Goal: Information Seeking & Learning: Learn about a topic

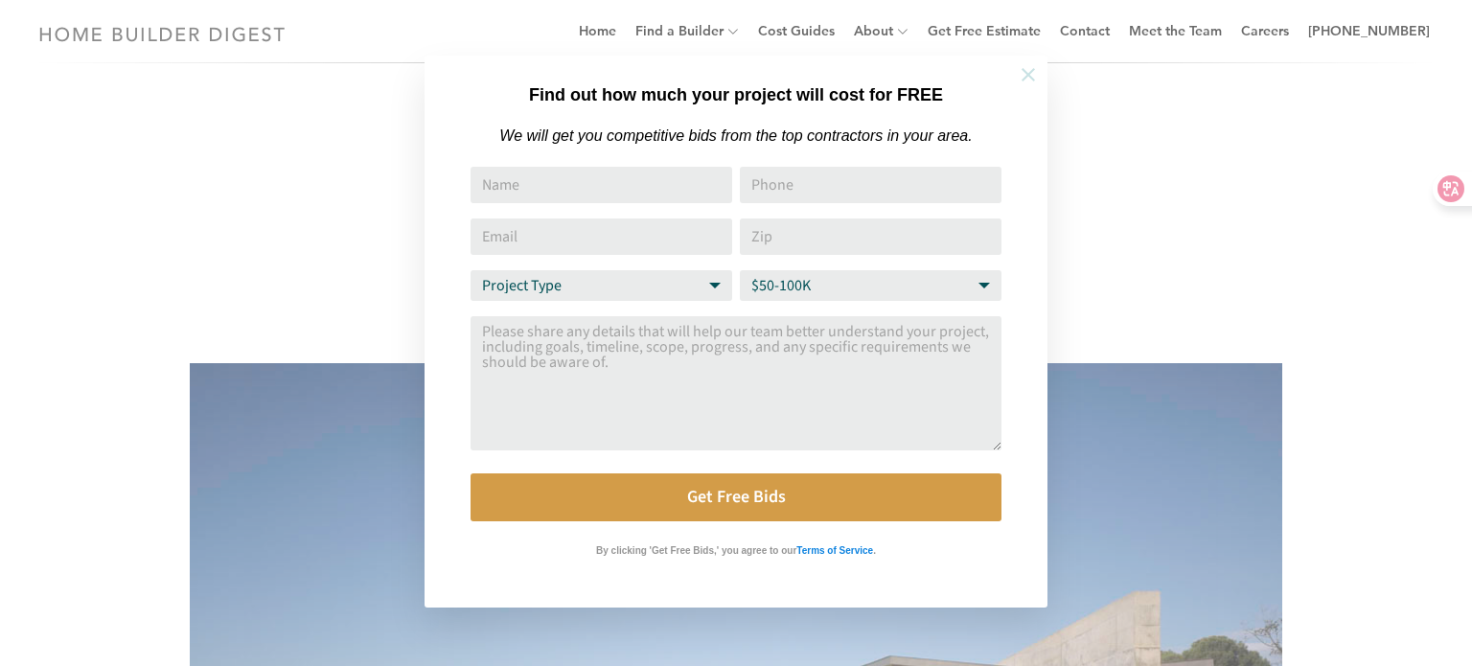
click at [1030, 73] on icon at bounding box center [1028, 74] width 13 height 13
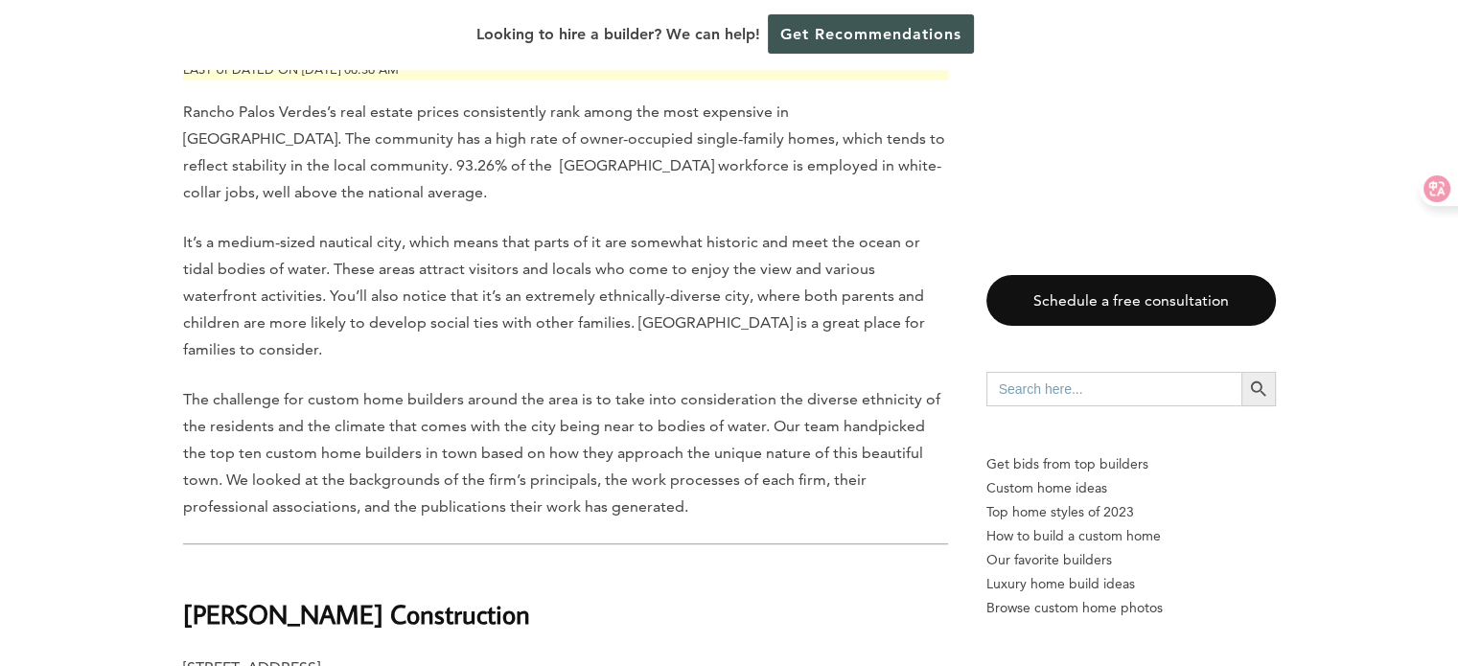
scroll to position [1054, 0]
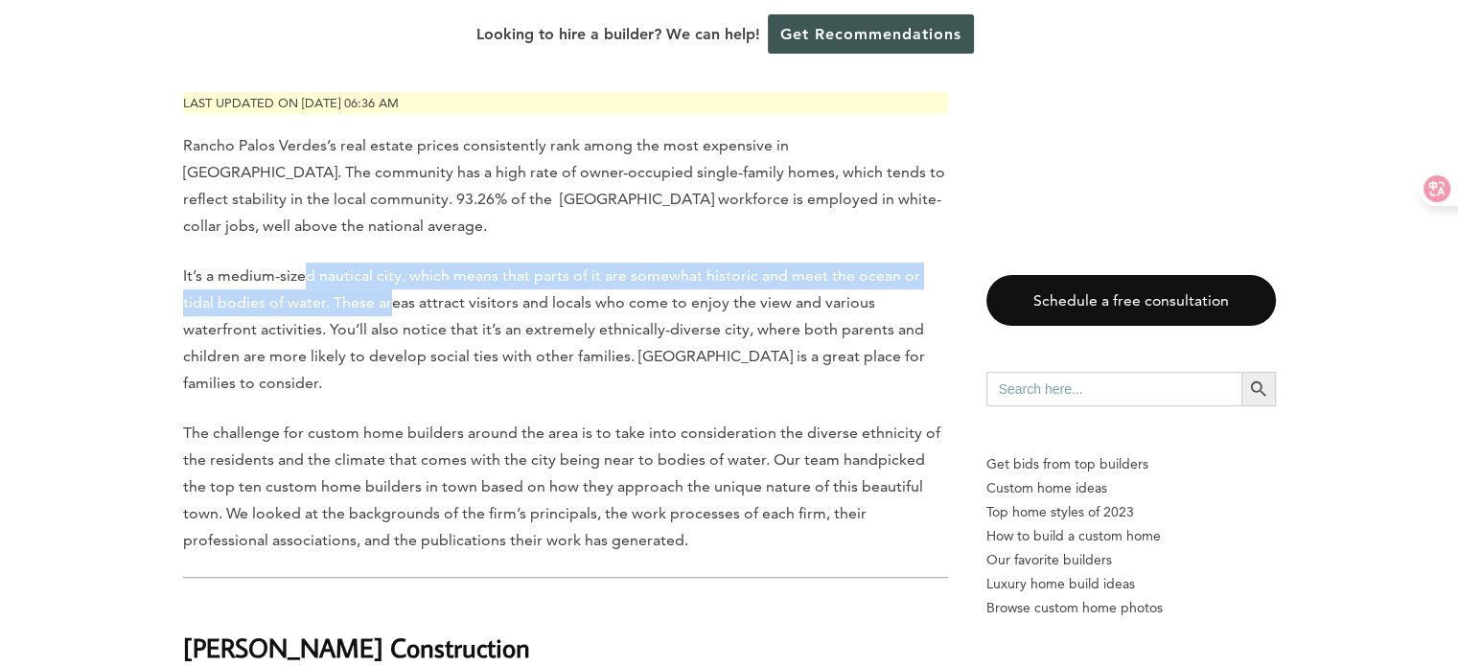
drag, startPoint x: 305, startPoint y: 279, endPoint x: 393, endPoint y: 292, distance: 89.2
click at [393, 292] on p "It’s a medium-sized nautical city, which means that parts of it are somewhat hi…" at bounding box center [565, 330] width 765 height 134
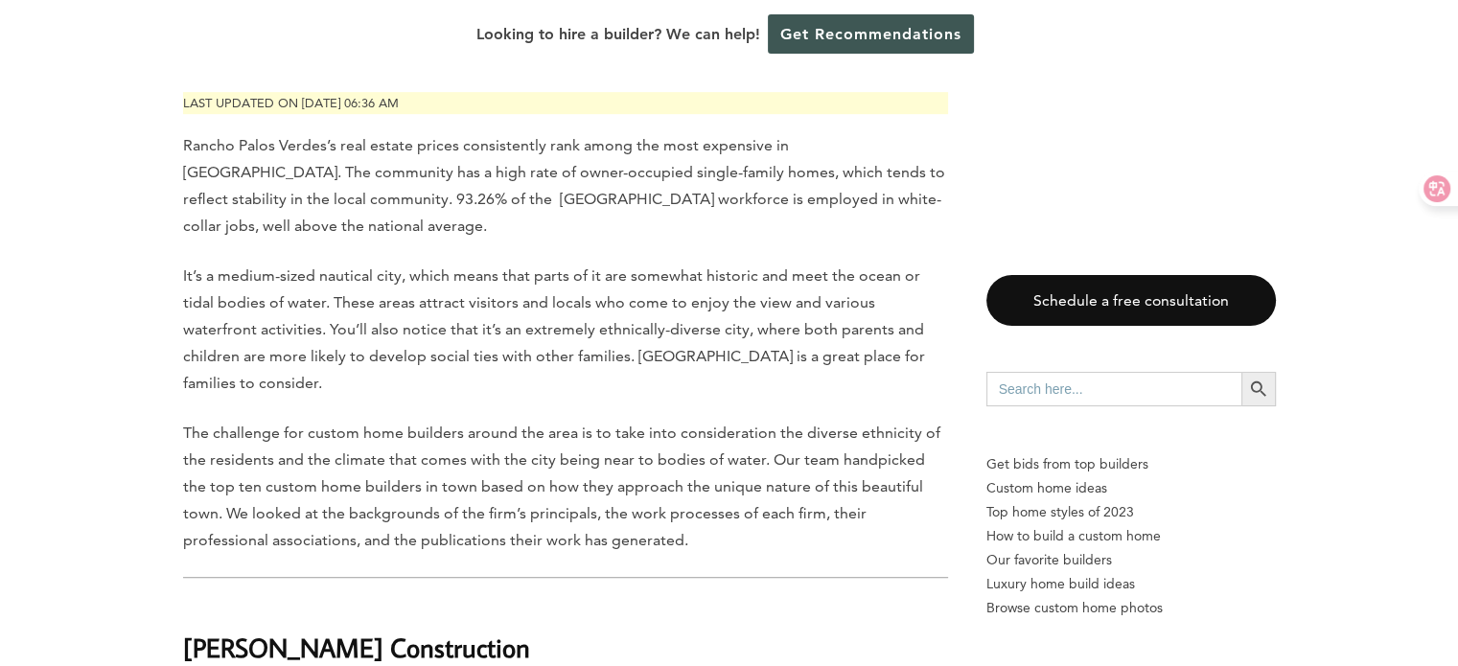
click at [528, 344] on p "It’s a medium-sized nautical city, which means that parts of it are somewhat hi…" at bounding box center [565, 330] width 765 height 134
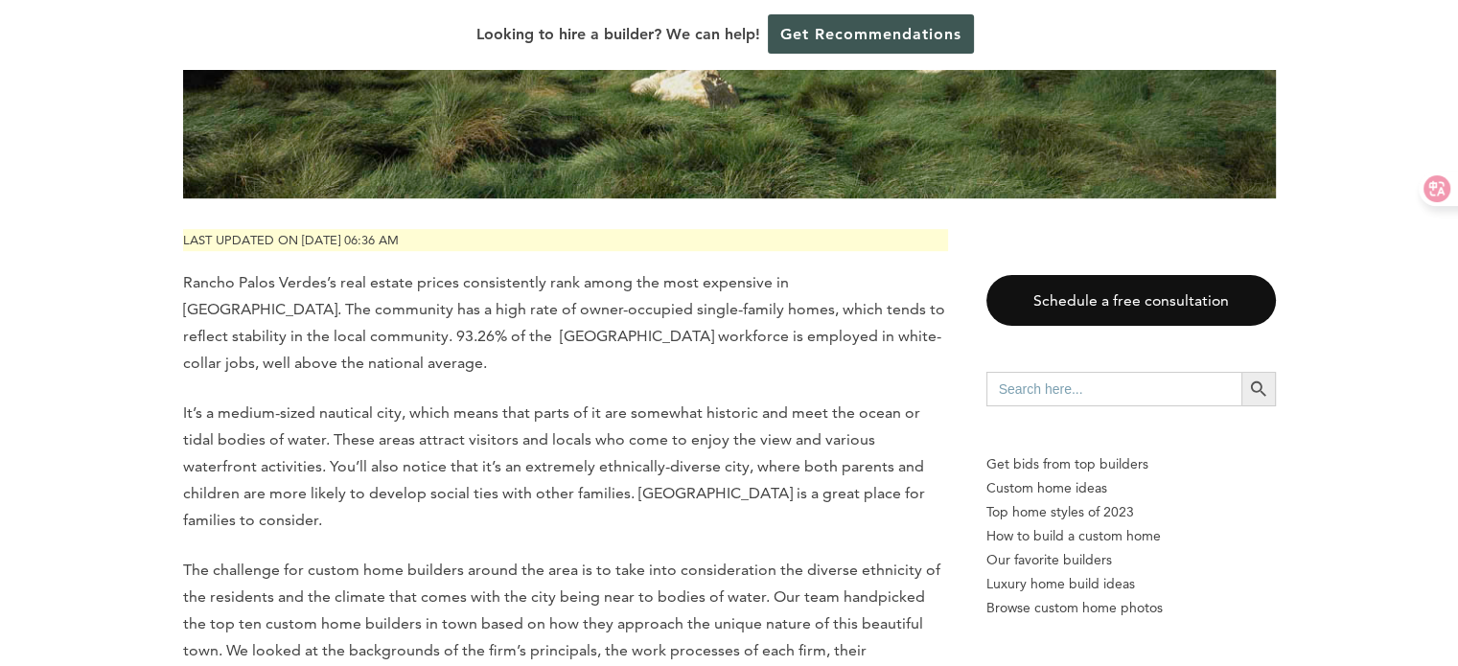
scroll to position [863, 0]
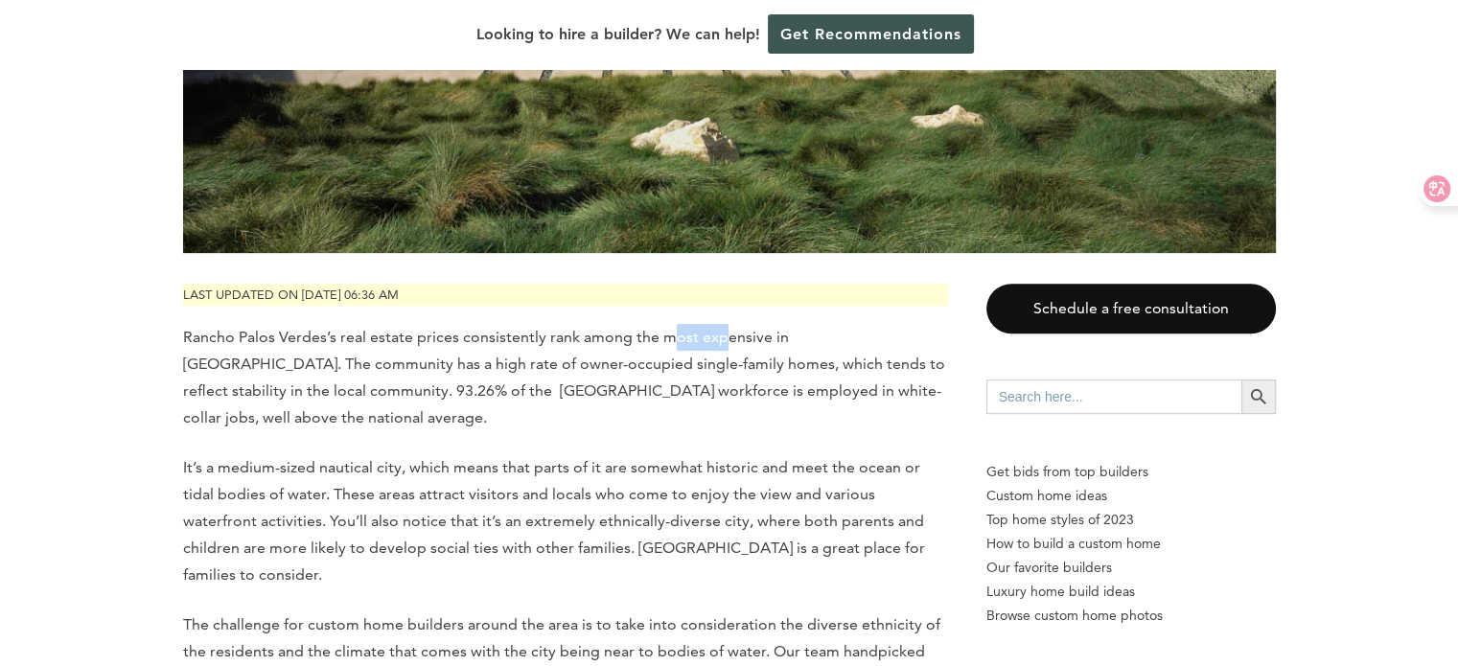
drag, startPoint x: 671, startPoint y: 332, endPoint x: 718, endPoint y: 332, distance: 47.0
click at [718, 332] on span "Rancho Palos Verdes’s real estate prices consistently rank among the most expen…" at bounding box center [564, 377] width 762 height 99
click at [747, 382] on span "Rancho Palos Verdes’s real estate prices consistently rank among the most expen…" at bounding box center [564, 377] width 762 height 99
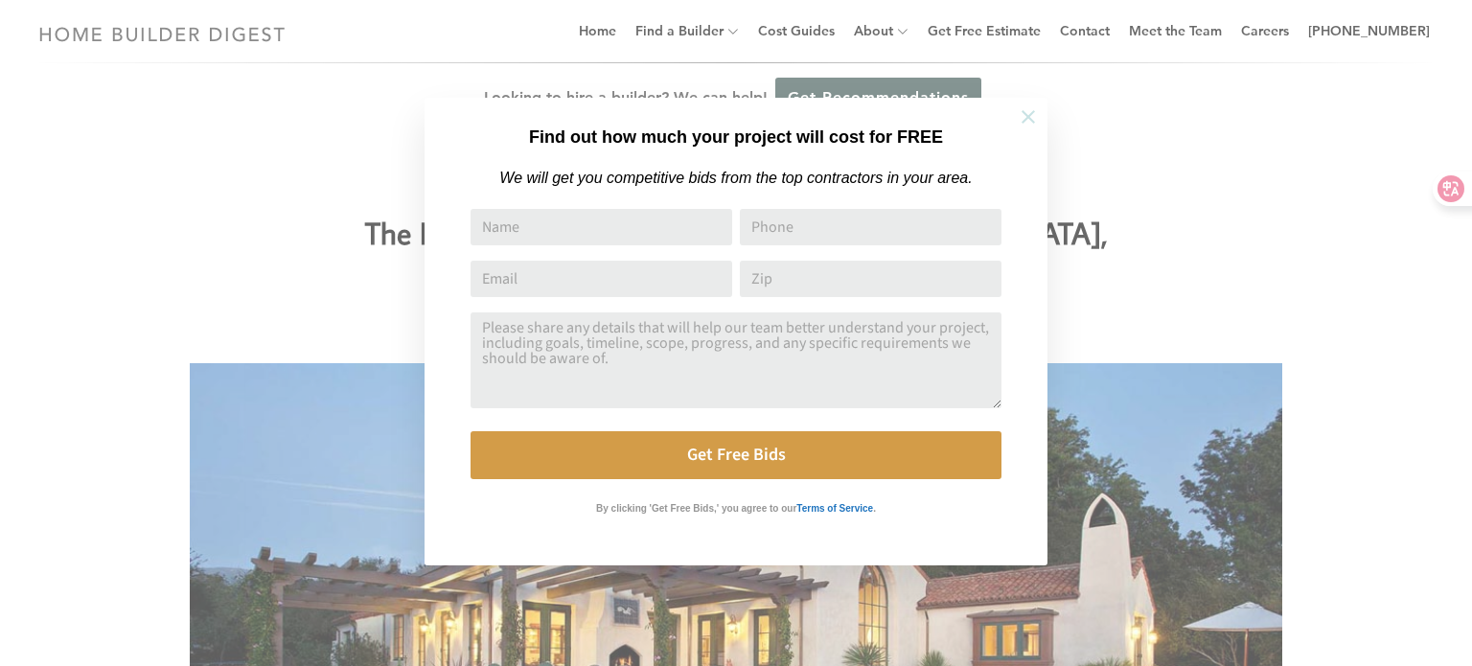
click at [1024, 110] on icon at bounding box center [1028, 116] width 21 height 21
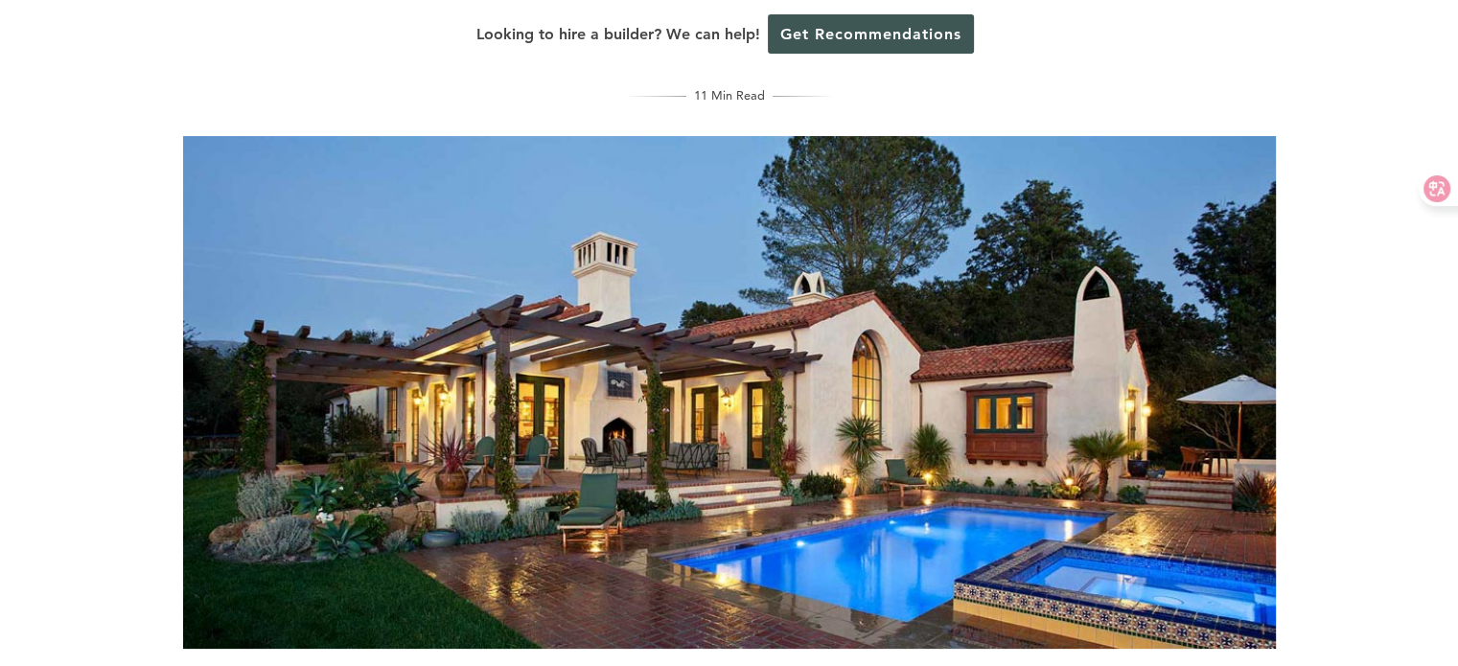
scroll to position [96, 0]
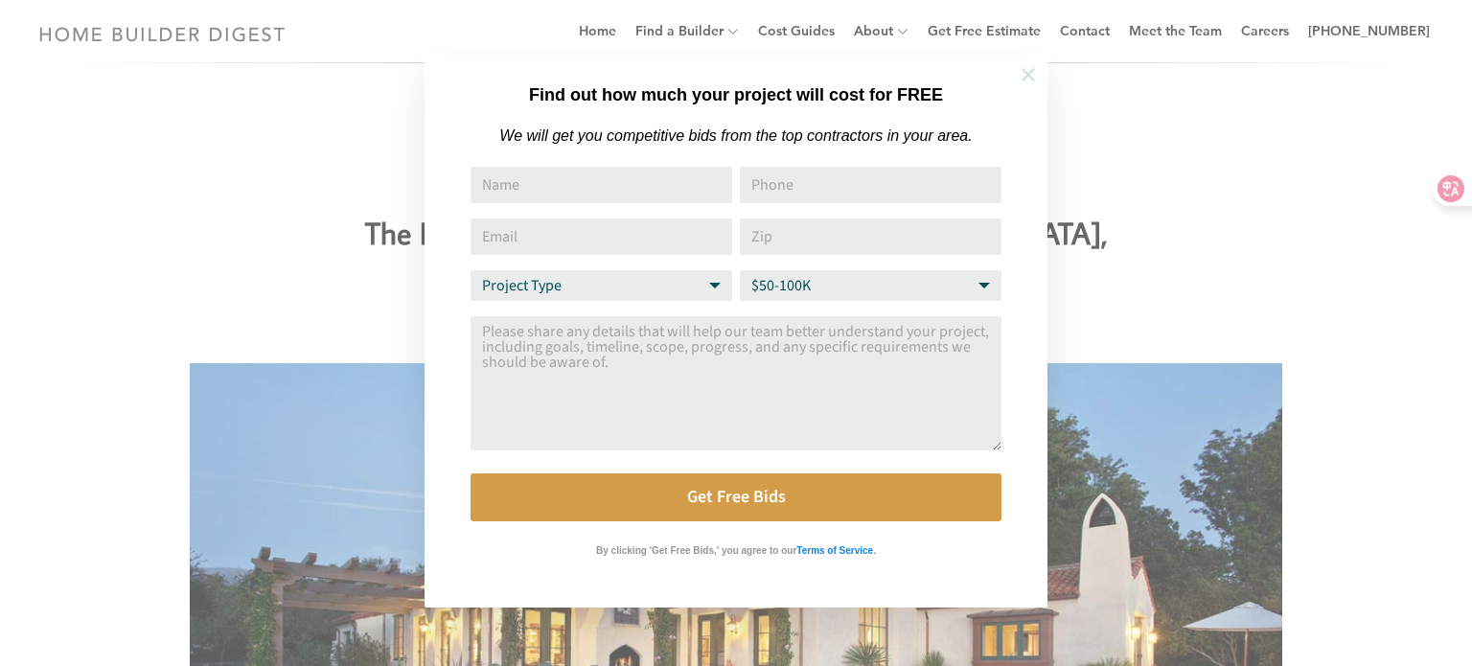
click at [1024, 78] on icon at bounding box center [1028, 74] width 13 height 13
